Goal: Task Accomplishment & Management: Manage account settings

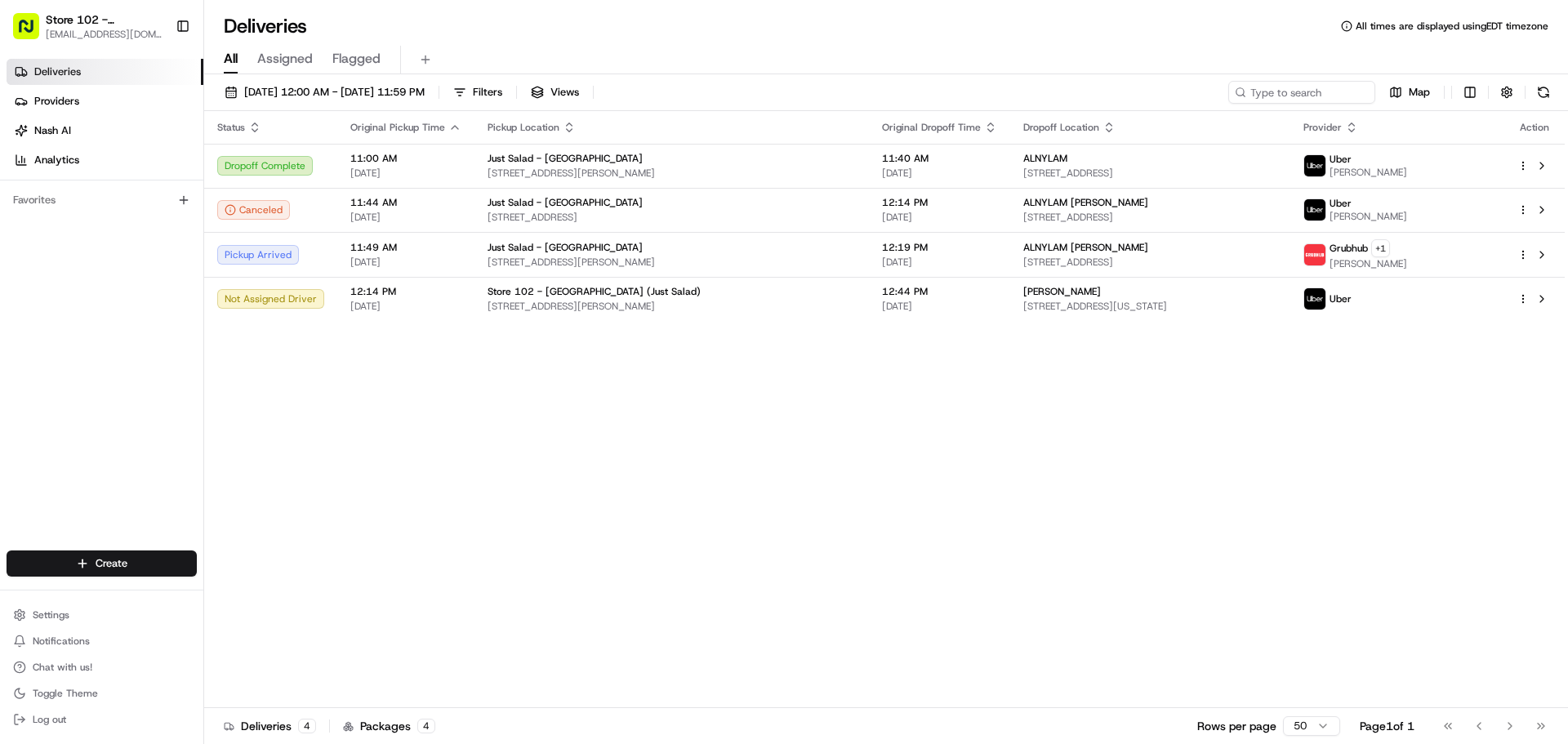
click at [86, 74] on link "Deliveries" at bounding box center [105, 72] width 197 height 27
click at [78, 68] on span "Deliveries" at bounding box center [57, 71] width 46 height 15
click at [125, 33] on span "[EMAIL_ADDRESS][DOMAIN_NAME]" at bounding box center [104, 33] width 116 height 13
click at [69, 614] on button "Settings" at bounding box center [102, 615] width 190 height 23
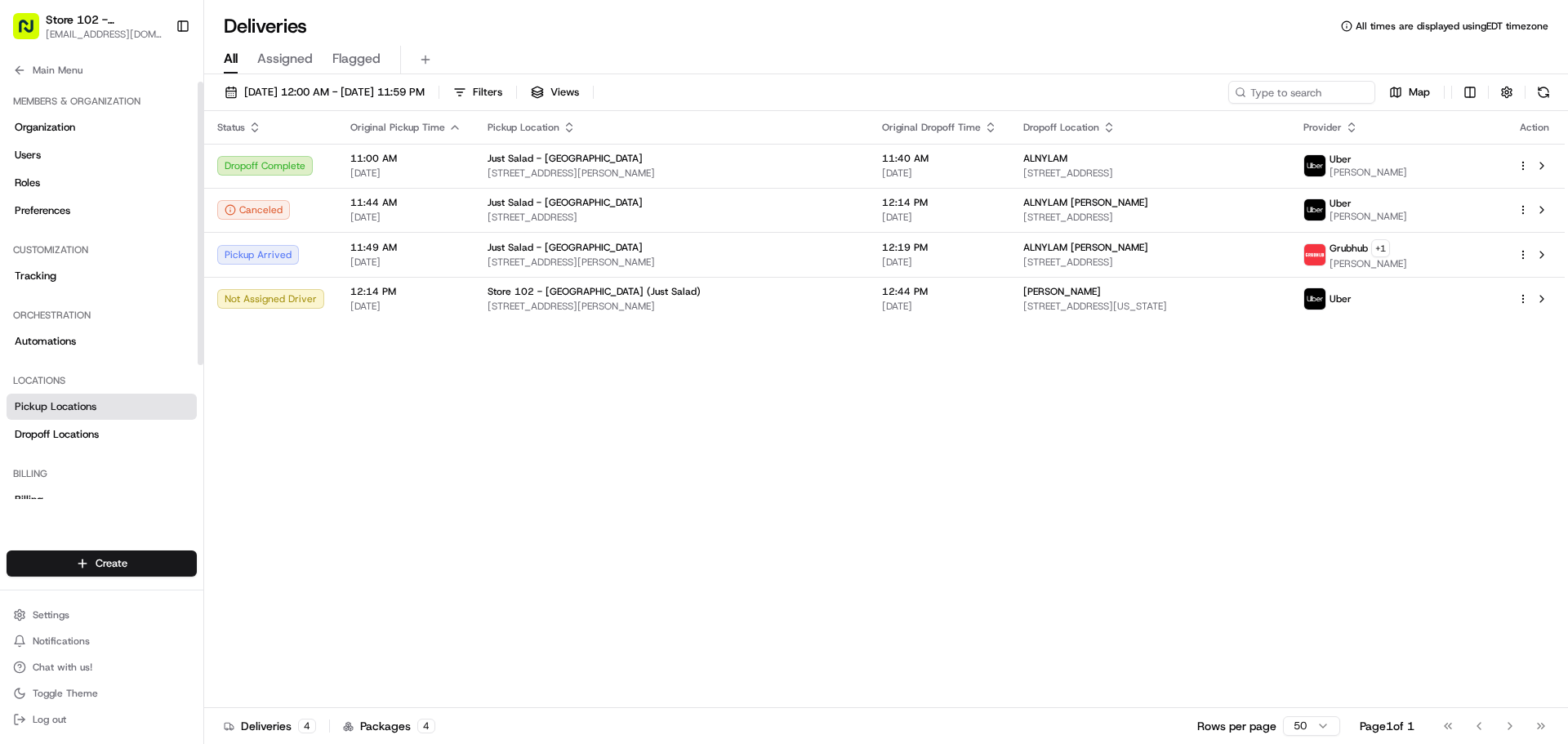
click at [60, 413] on span "Pickup Locations" at bounding box center [55, 406] width 81 height 15
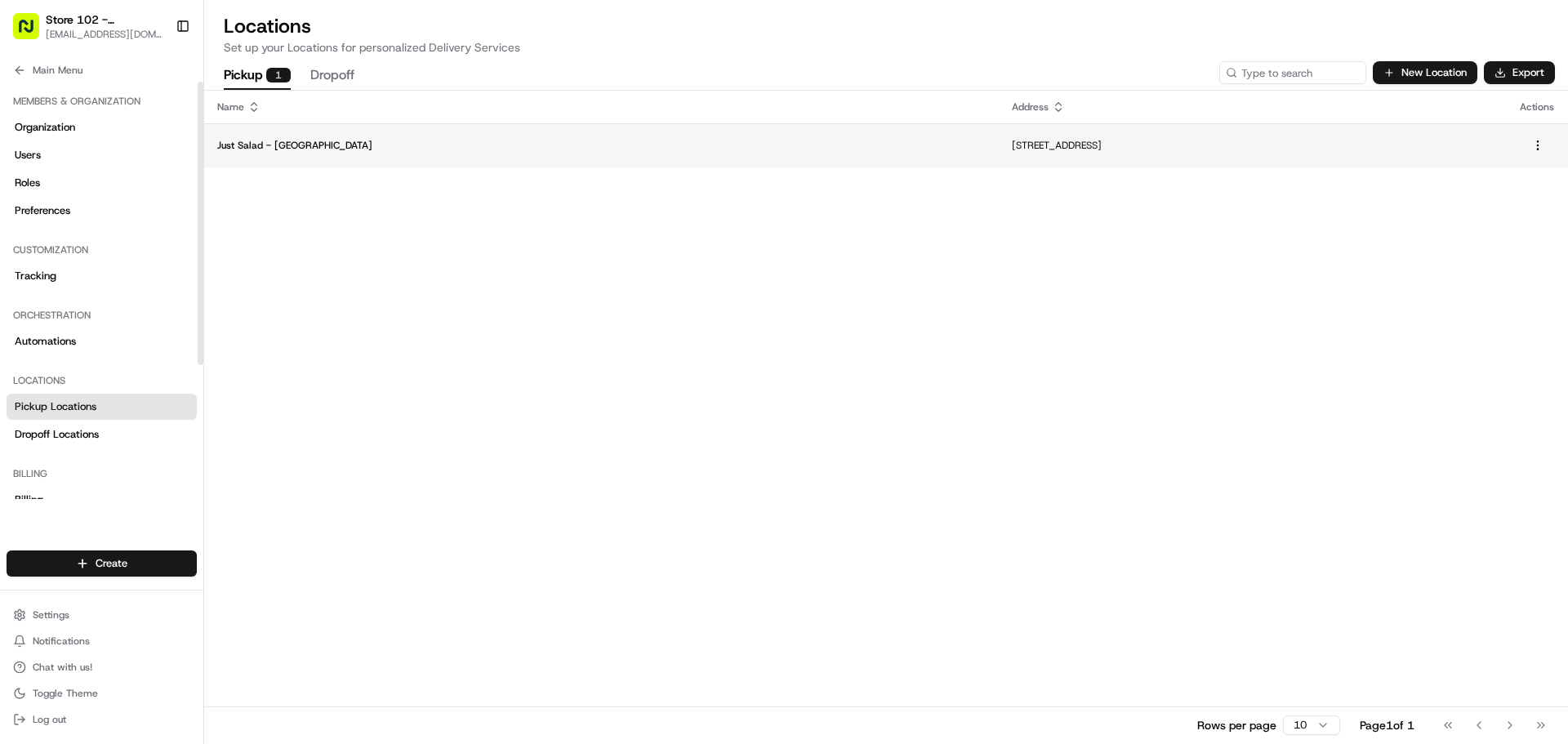
click at [1012, 141] on p "[STREET_ADDRESS]" at bounding box center [1252, 145] width 482 height 13
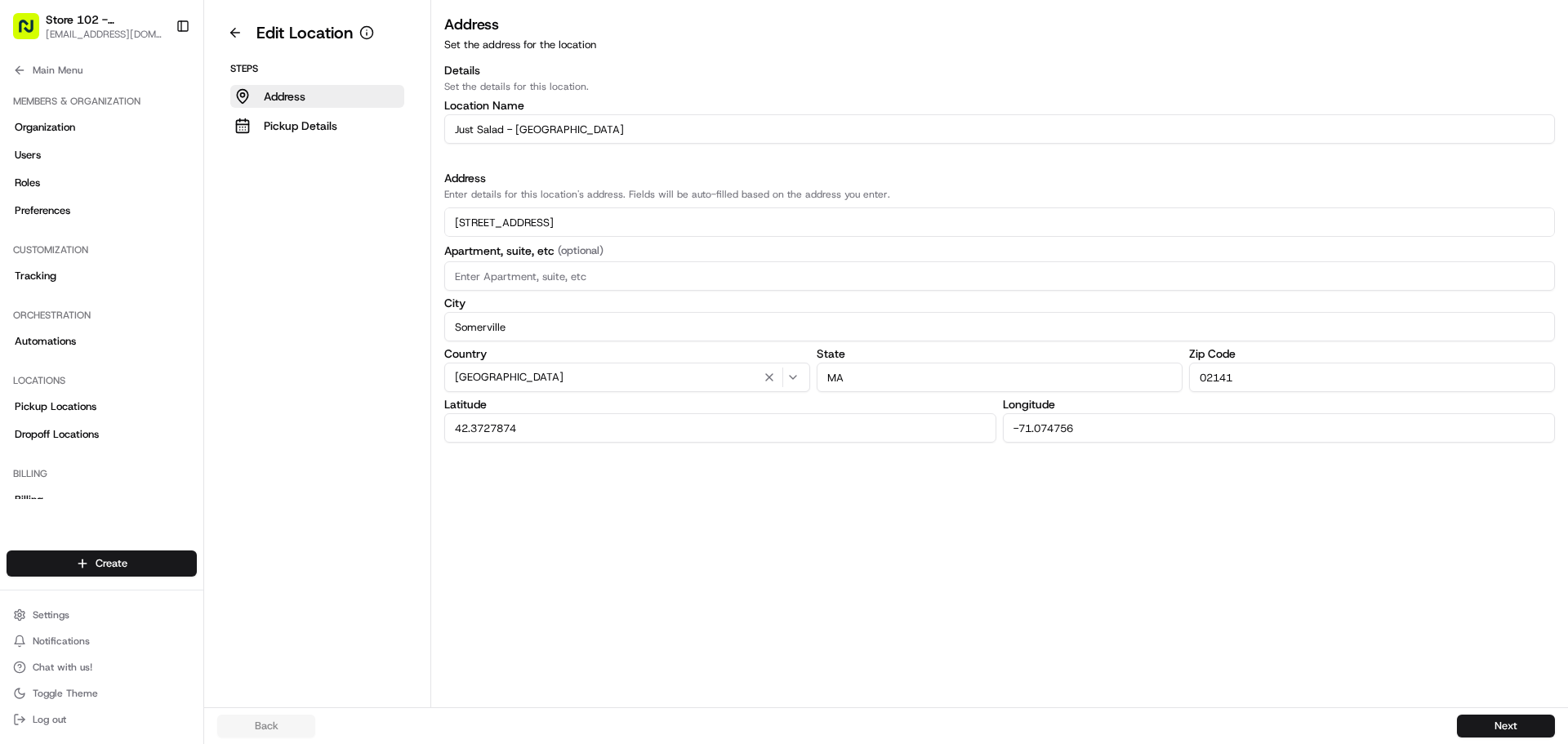
click at [571, 225] on input "[STREET_ADDRESS]" at bounding box center [999, 222] width 1110 height 29
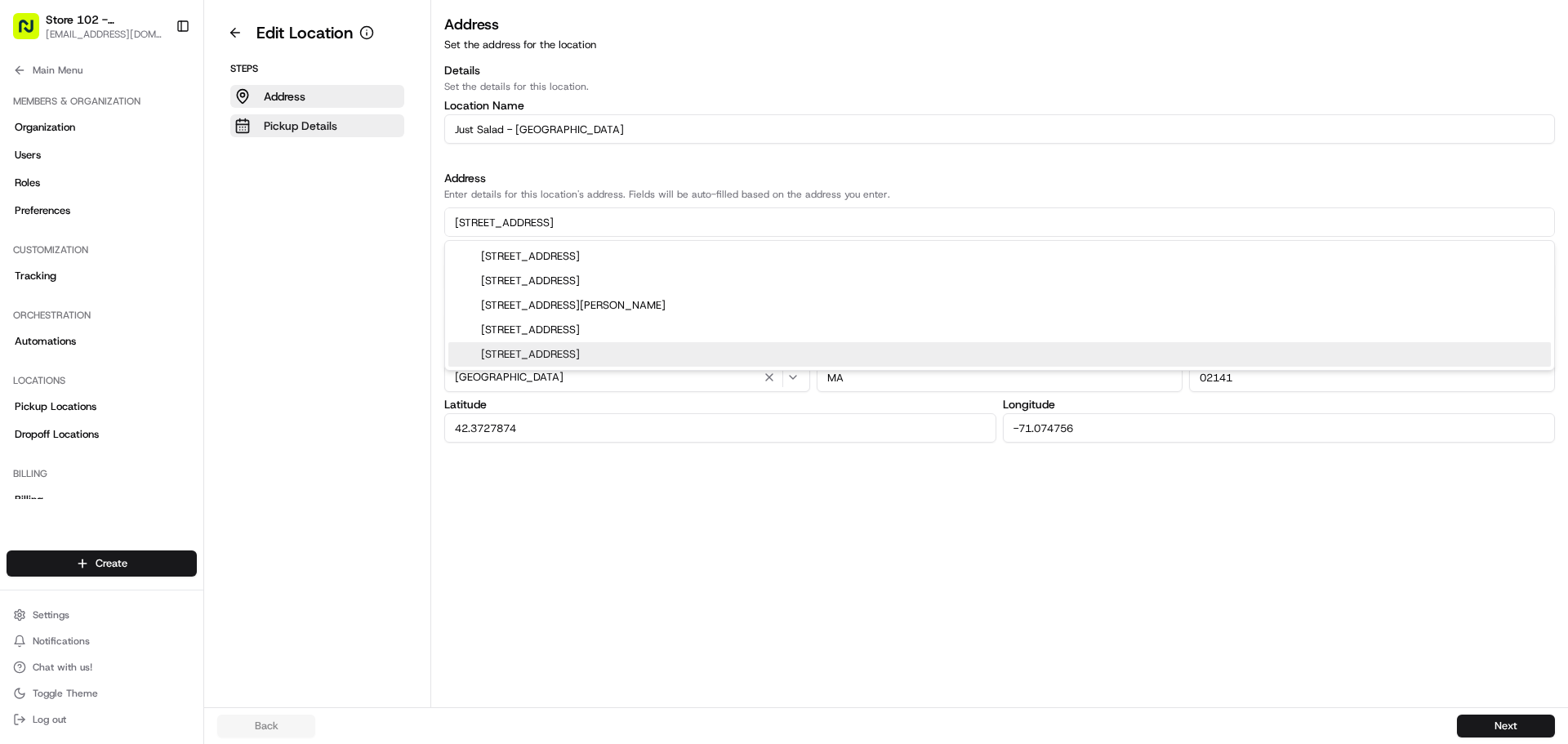
click at [324, 127] on p "Pickup Details" at bounding box center [300, 125] width 74 height 16
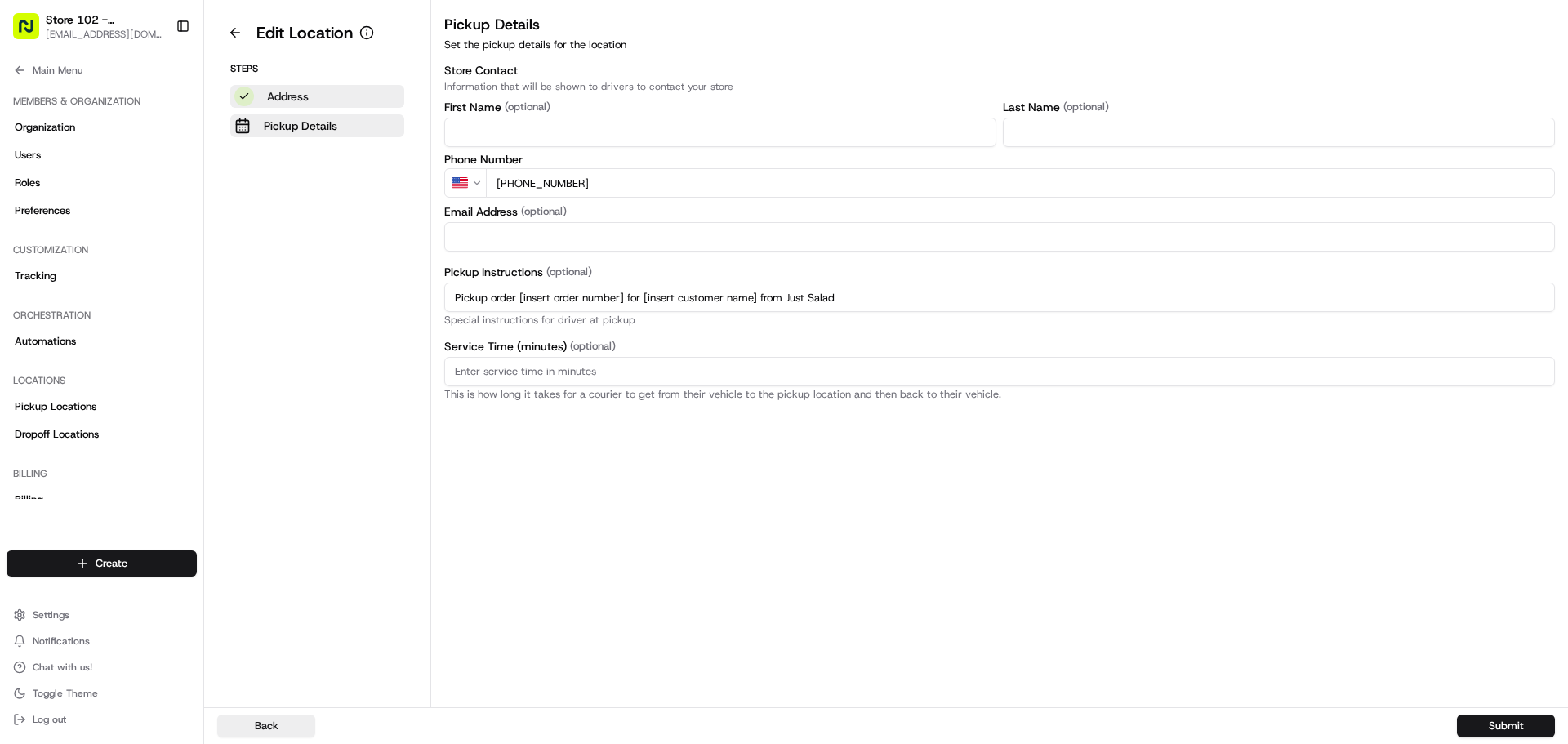
click at [327, 93] on button "Address" at bounding box center [317, 96] width 174 height 23
